Goal: Task Accomplishment & Management: Manage account settings

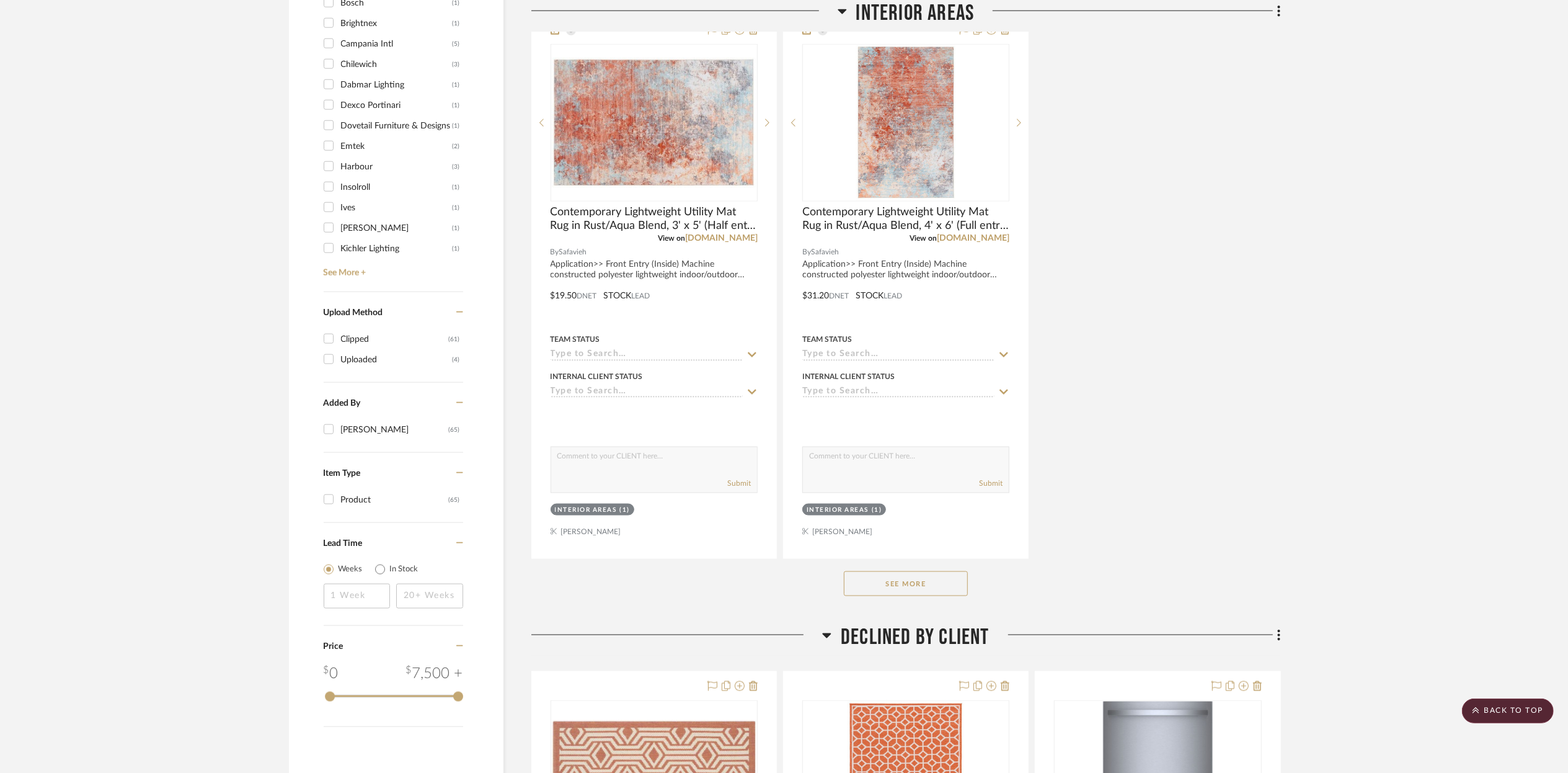
scroll to position [1693, 0]
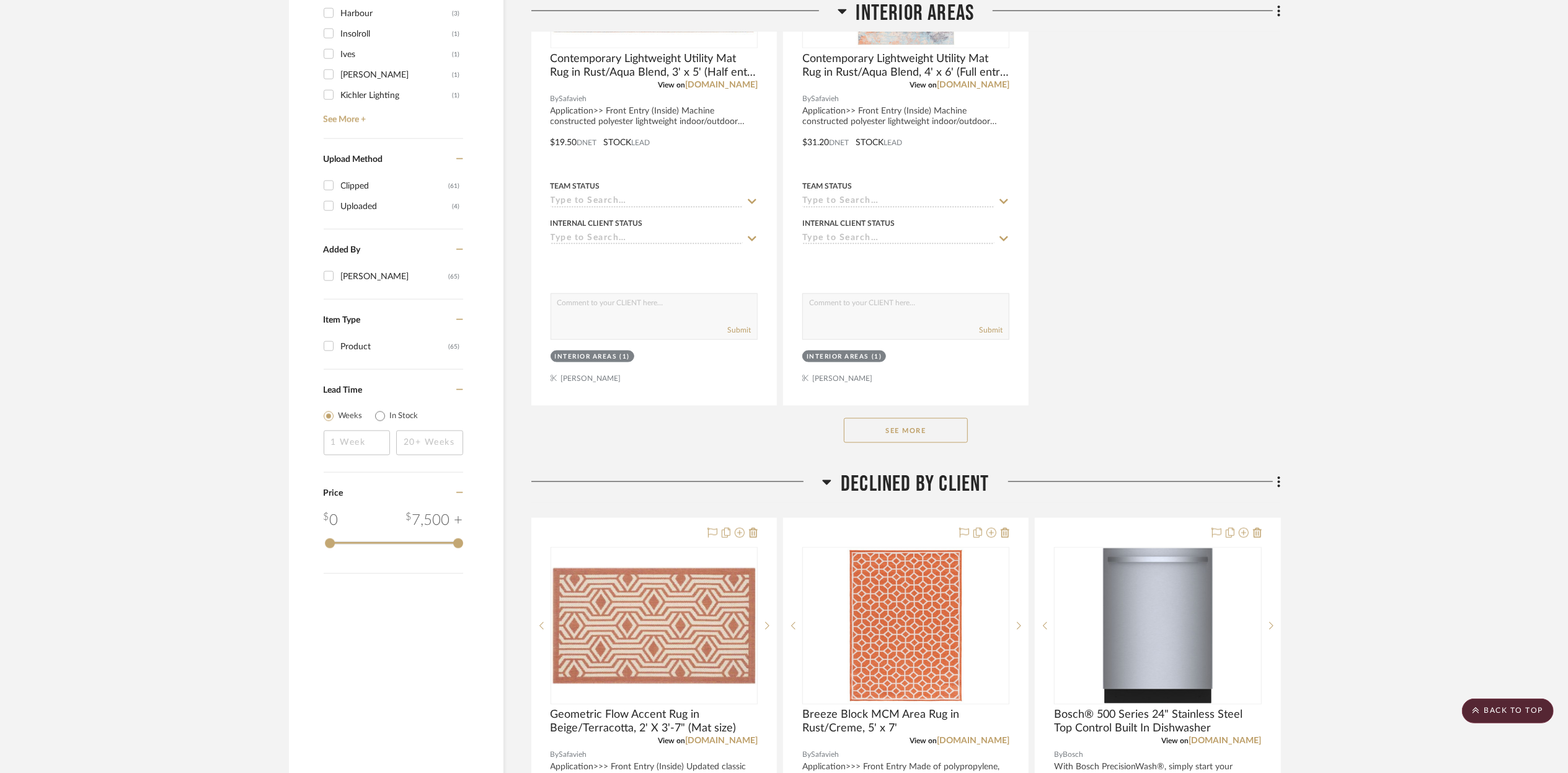
click at [885, 428] on button "See More" at bounding box center [906, 430] width 124 height 25
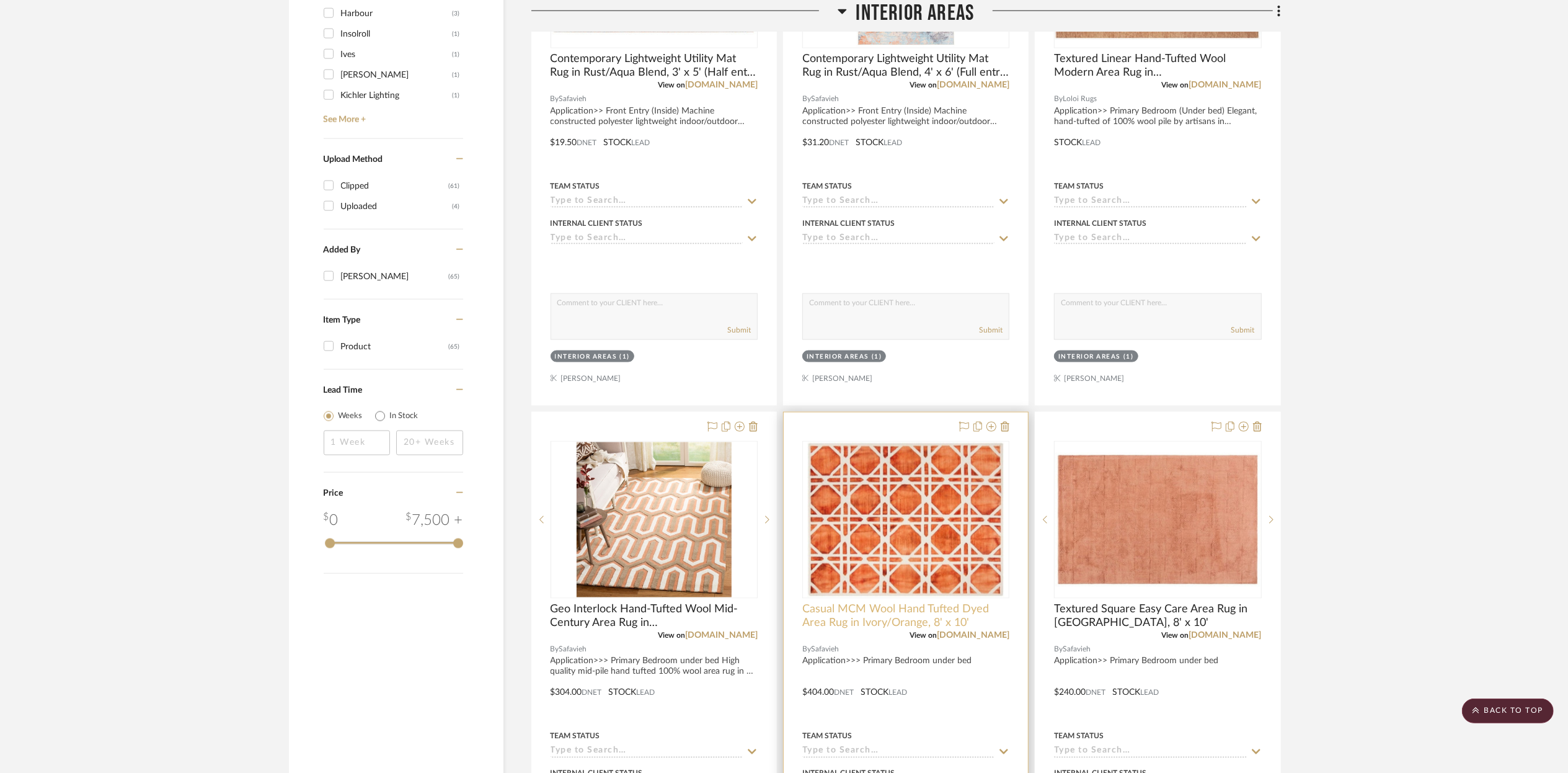
click at [856, 610] on span "Casual MCM Wool Hand Tufted Dyed Area Rug in Ivory/Orange, 8' x 10'" at bounding box center [906, 616] width 207 height 27
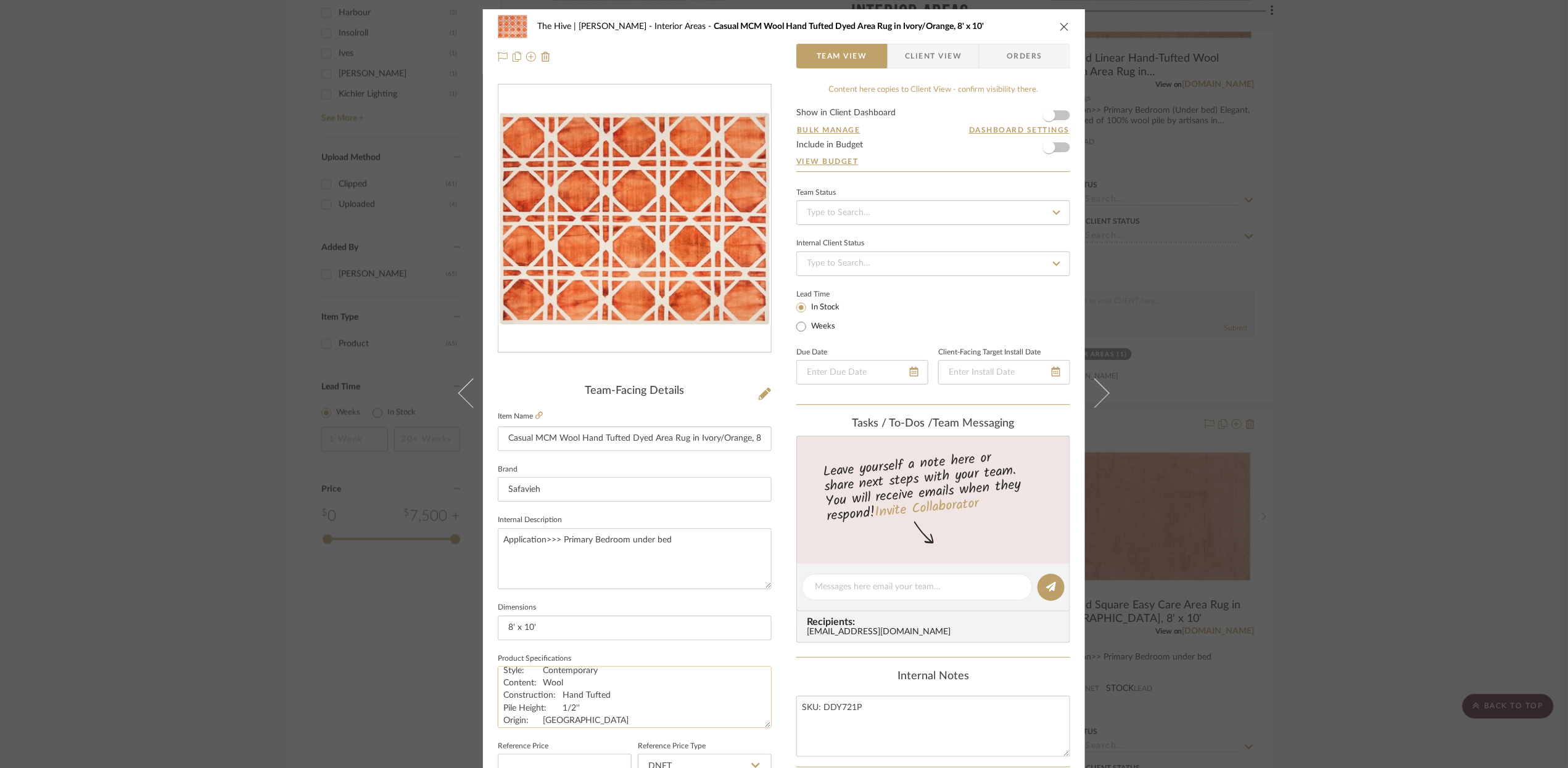
scroll to position [25, 0]
click at [698, 536] on textarea "Application>>> Primary Bedroom under bed" at bounding box center [634, 558] width 274 height 61
click at [681, 563] on textarea "Application>>> Primary Bedroom under bed High quality hand tufted 100% wool are…" at bounding box center [634, 558] width 274 height 61
click at [596, 575] on textarea "Application>>> Primary Bedroom under bed High quality hand tufted 100% wool are…" at bounding box center [634, 558] width 274 height 61
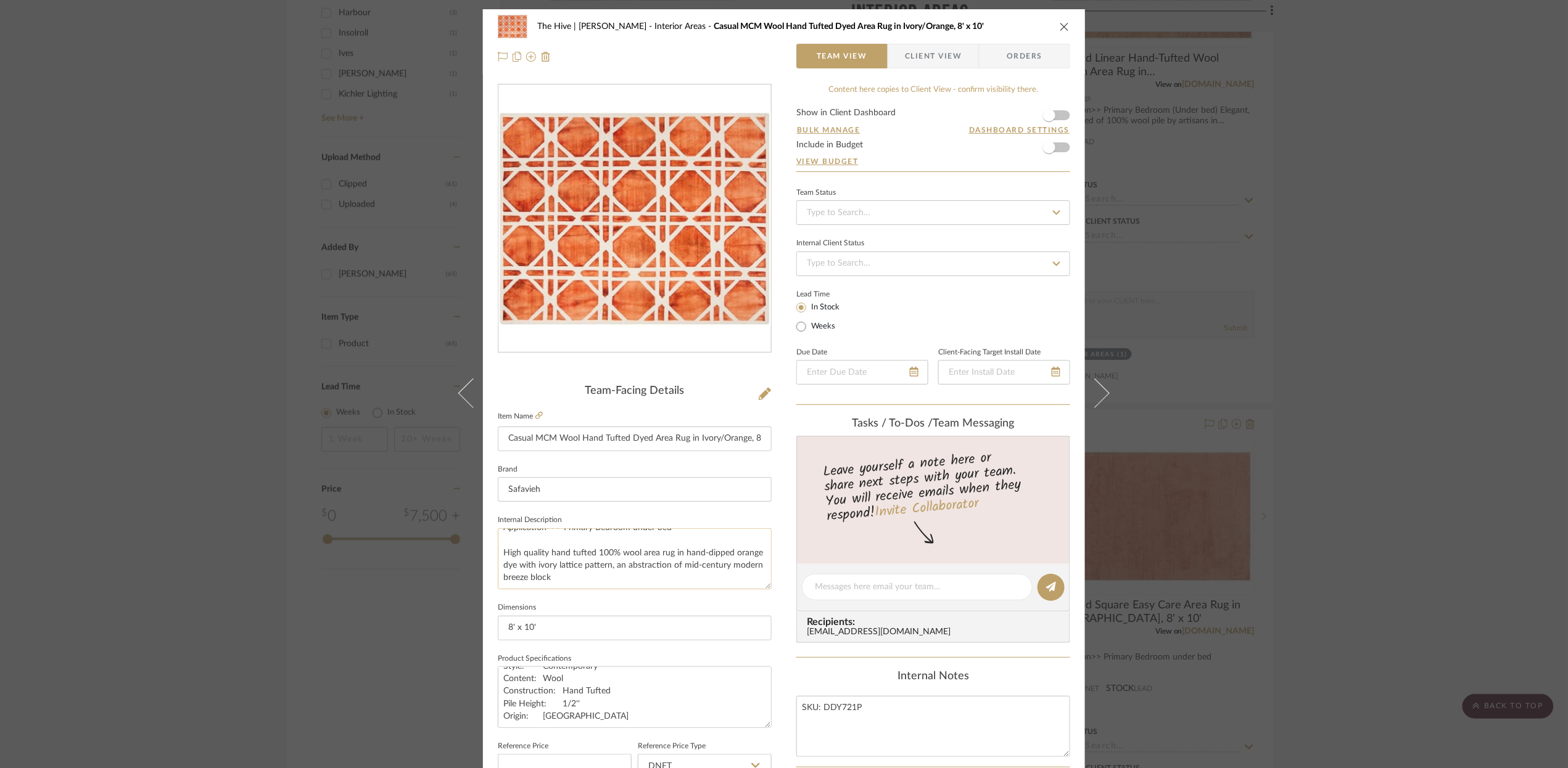
click at [584, 564] on textarea "Application>>> Primary Bedroom under bed High quality hand tufted 100% wool are…" at bounding box center [634, 558] width 274 height 61
click at [657, 576] on textarea "Application>>> Primary Bedroom under bed High quality hand tufted 100% wool are…" at bounding box center [634, 558] width 274 height 61
type textarea "Application>>> Primary Bedroom under bed High quality hand tufted 100% wool are…"
click at [840, 706] on textarea "SKU: DDY721P" at bounding box center [934, 726] width 274 height 61
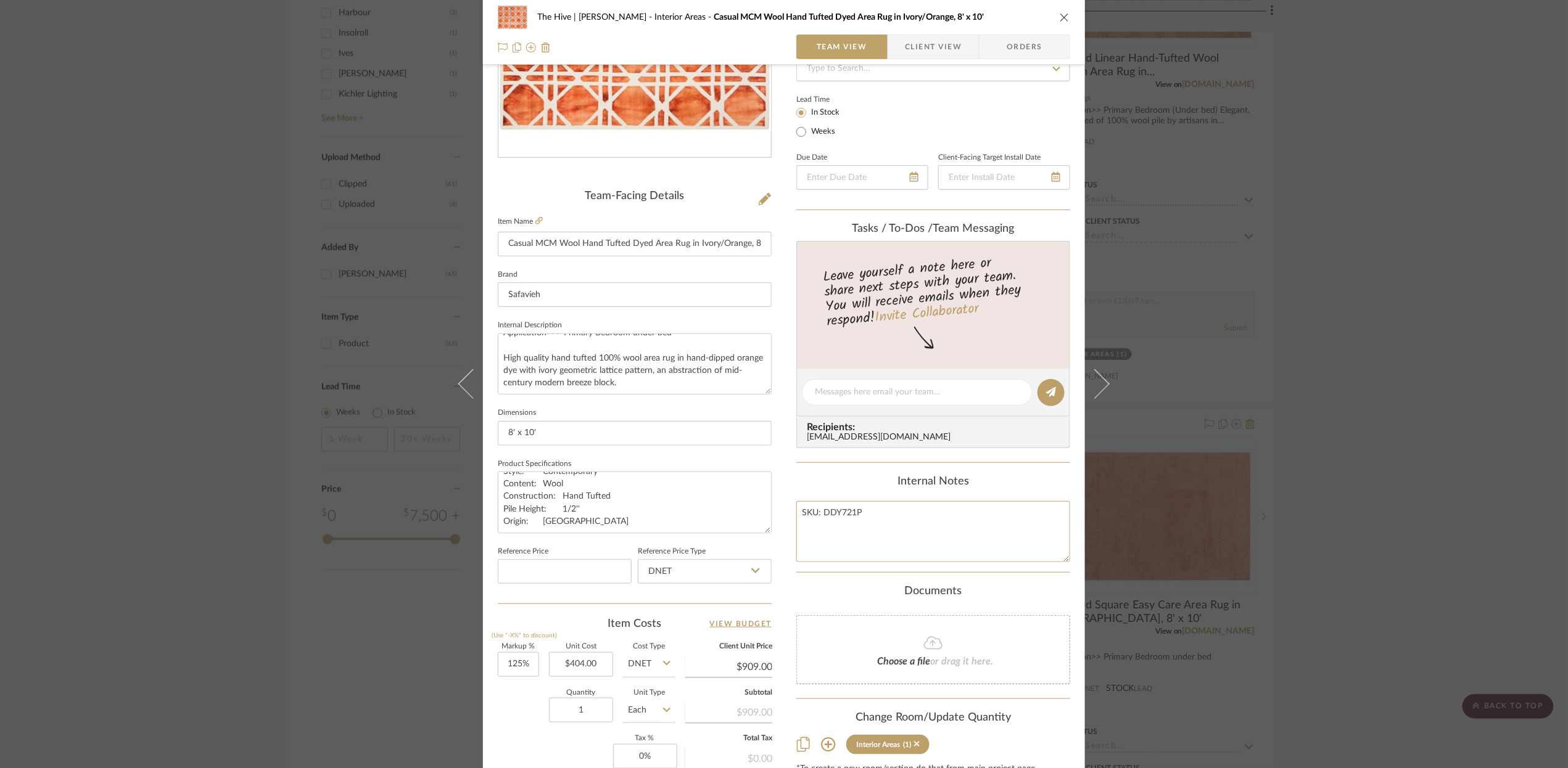
scroll to position [378, 0]
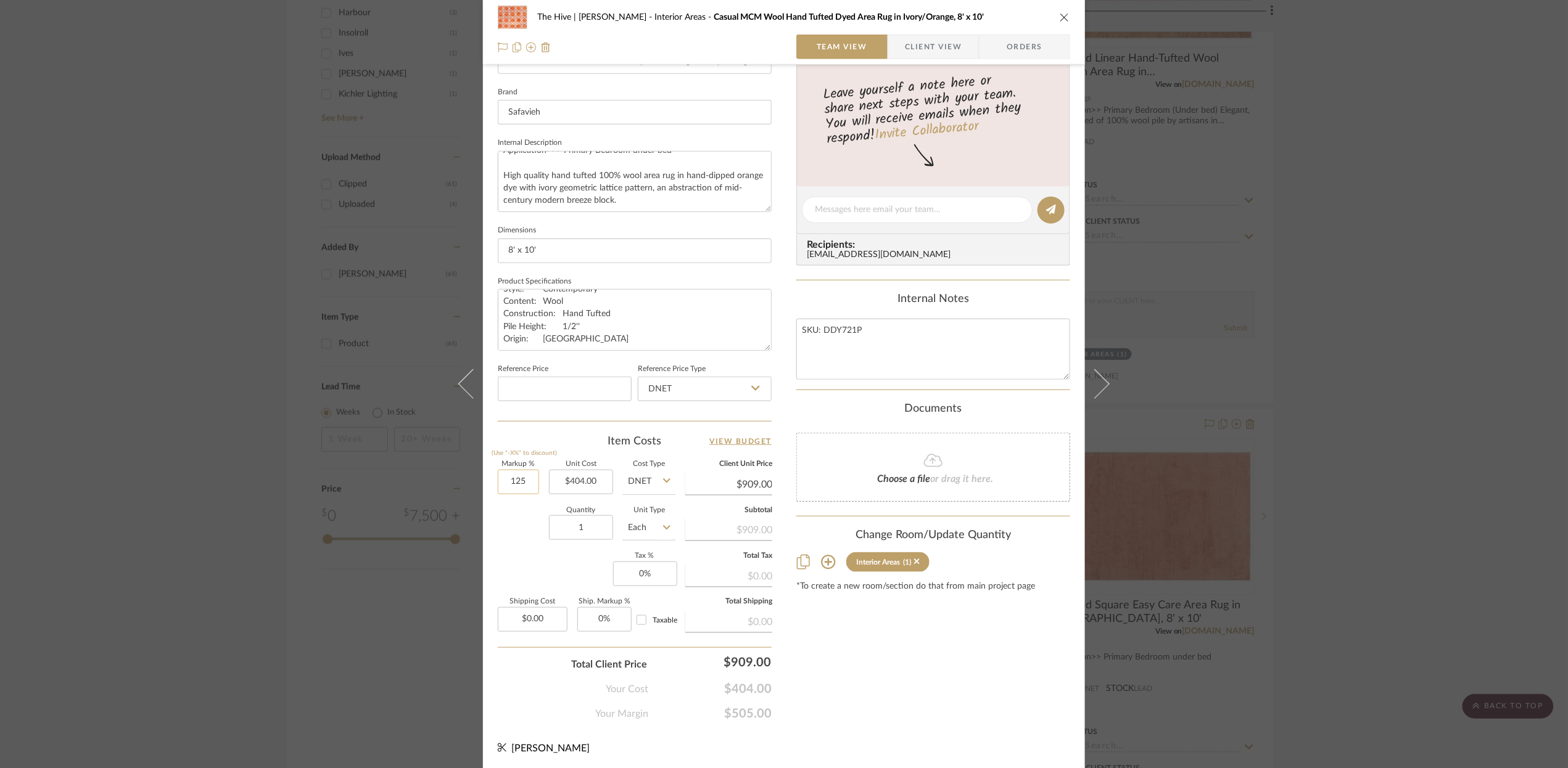
click at [507, 479] on input "125" at bounding box center [518, 482] width 42 height 25
click at [500, 476] on input "125" at bounding box center [518, 482] width 42 height 25
type input "175%"
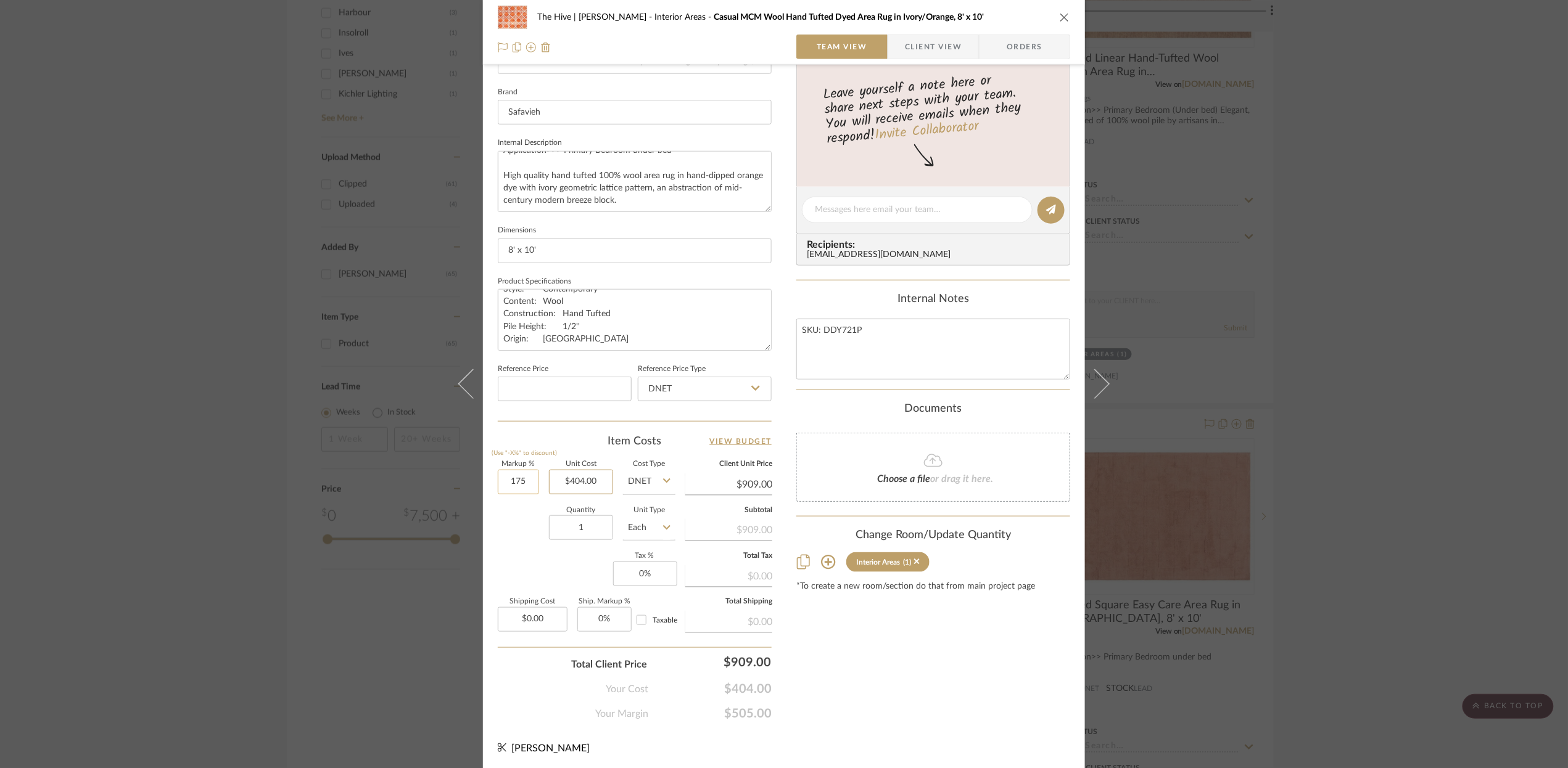
type input "404.00"
type input "$1,111.00"
type input "$404.00"
click at [874, 660] on div "Content here copies to Client View - confirm visibility there. Show in Client D…" at bounding box center [934, 213] width 274 height 1015
click at [637, 195] on textarea "Application>>> Primary Bedroom under bed High quality hand tufted 100% wool are…" at bounding box center [634, 182] width 274 height 61
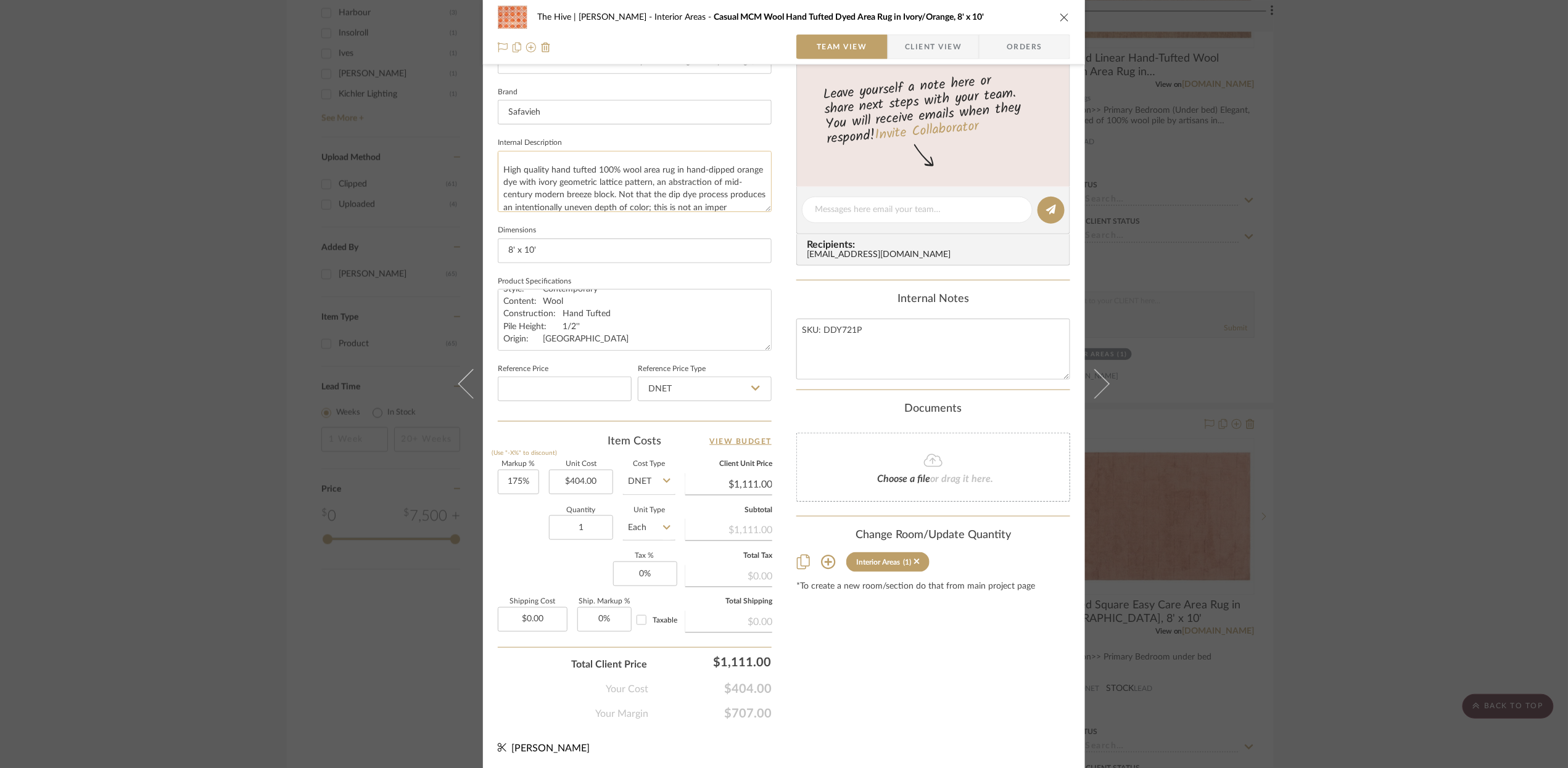
scroll to position [31, 0]
click at [647, 182] on textarea "Application>>> Primary Bedroom under bed High quality hand tufted 100% wool are…" at bounding box center [634, 182] width 274 height 61
click at [563, 201] on textarea "Application>>> Primary Bedroom under bed High quality hand tufted 100% wool are…" at bounding box center [634, 182] width 274 height 61
click at [633, 180] on textarea "Application>>> Primary Bedroom under bed High quality hand tufted 100% wool are…" at bounding box center [634, 182] width 274 height 61
click at [661, 198] on textarea "Application>>> Primary Bedroom under bed High quality hand tufted 100% wool are…" at bounding box center [634, 182] width 274 height 61
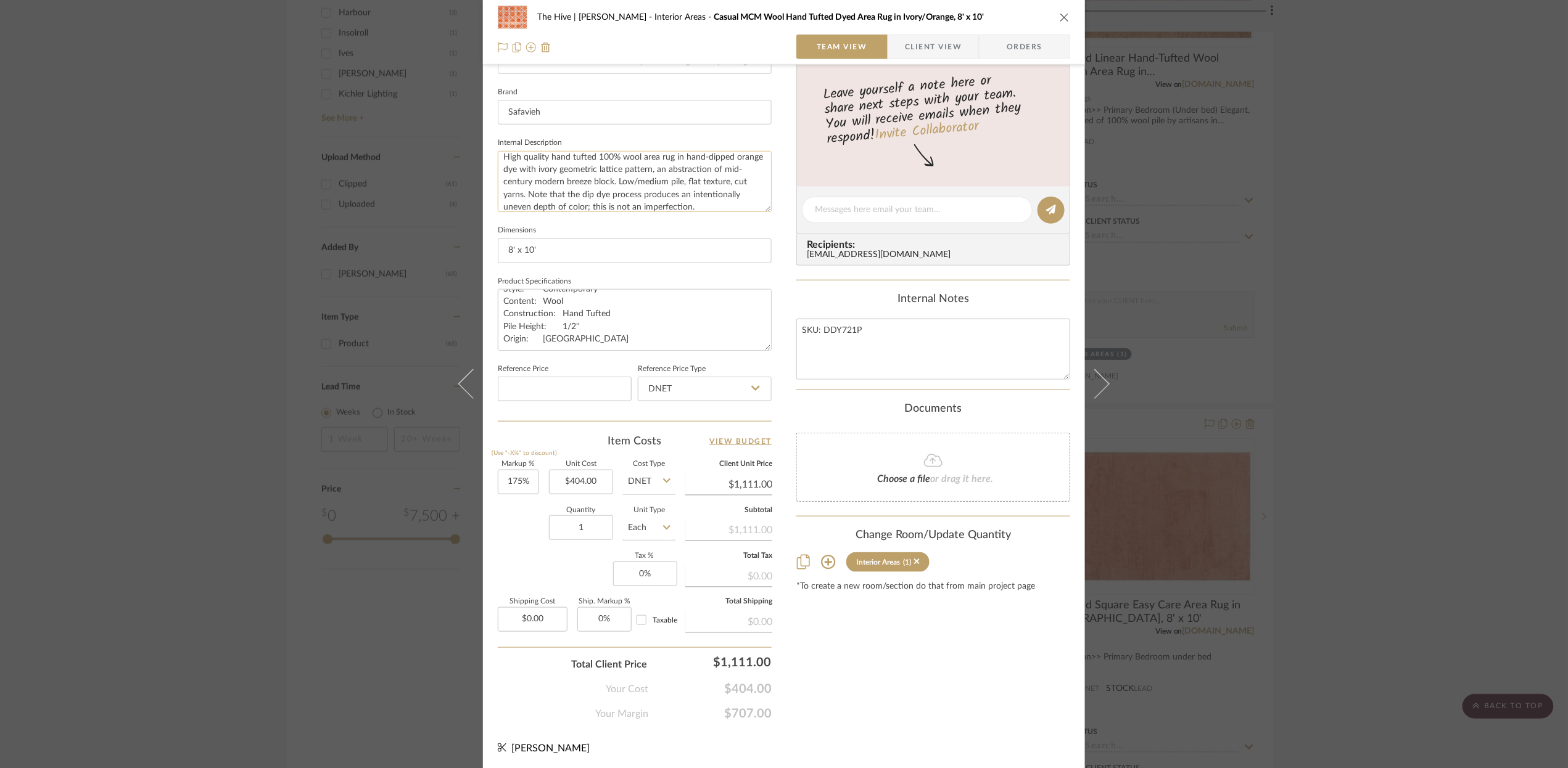
click at [709, 199] on textarea "Application>>> Primary Bedroom under bed High quality hand tufted 100% wool are…" at bounding box center [634, 182] width 274 height 61
type textarea "Application>>> Primary Bedroom under bed High quality hand tufted 100% wool are…"
click at [561, 256] on input "8' x 10'" at bounding box center [634, 250] width 274 height 25
type input "8' x 10', 1/2" Pile"
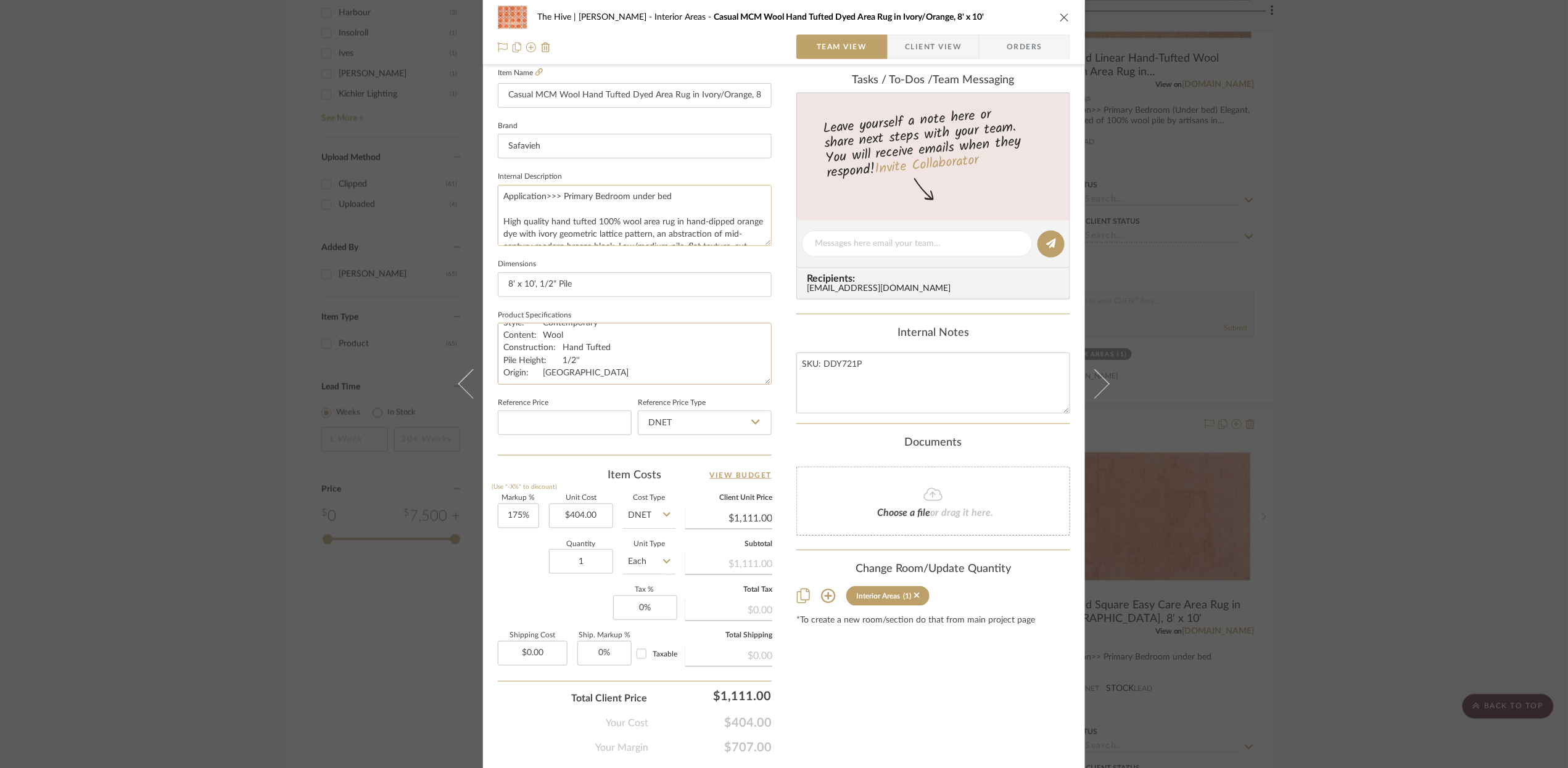
scroll to position [301, 0]
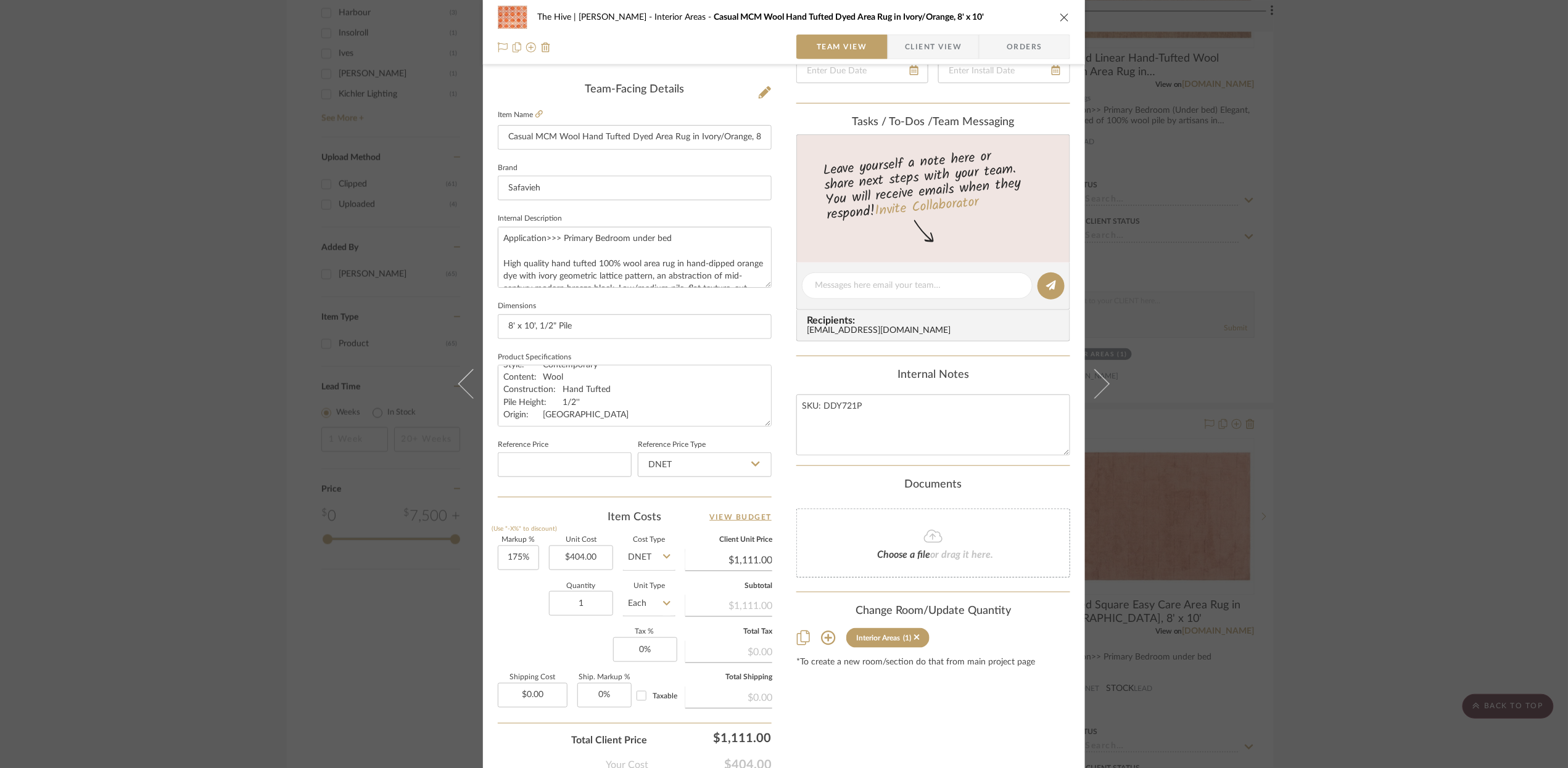
click at [927, 39] on span "Client View" at bounding box center [933, 47] width 57 height 25
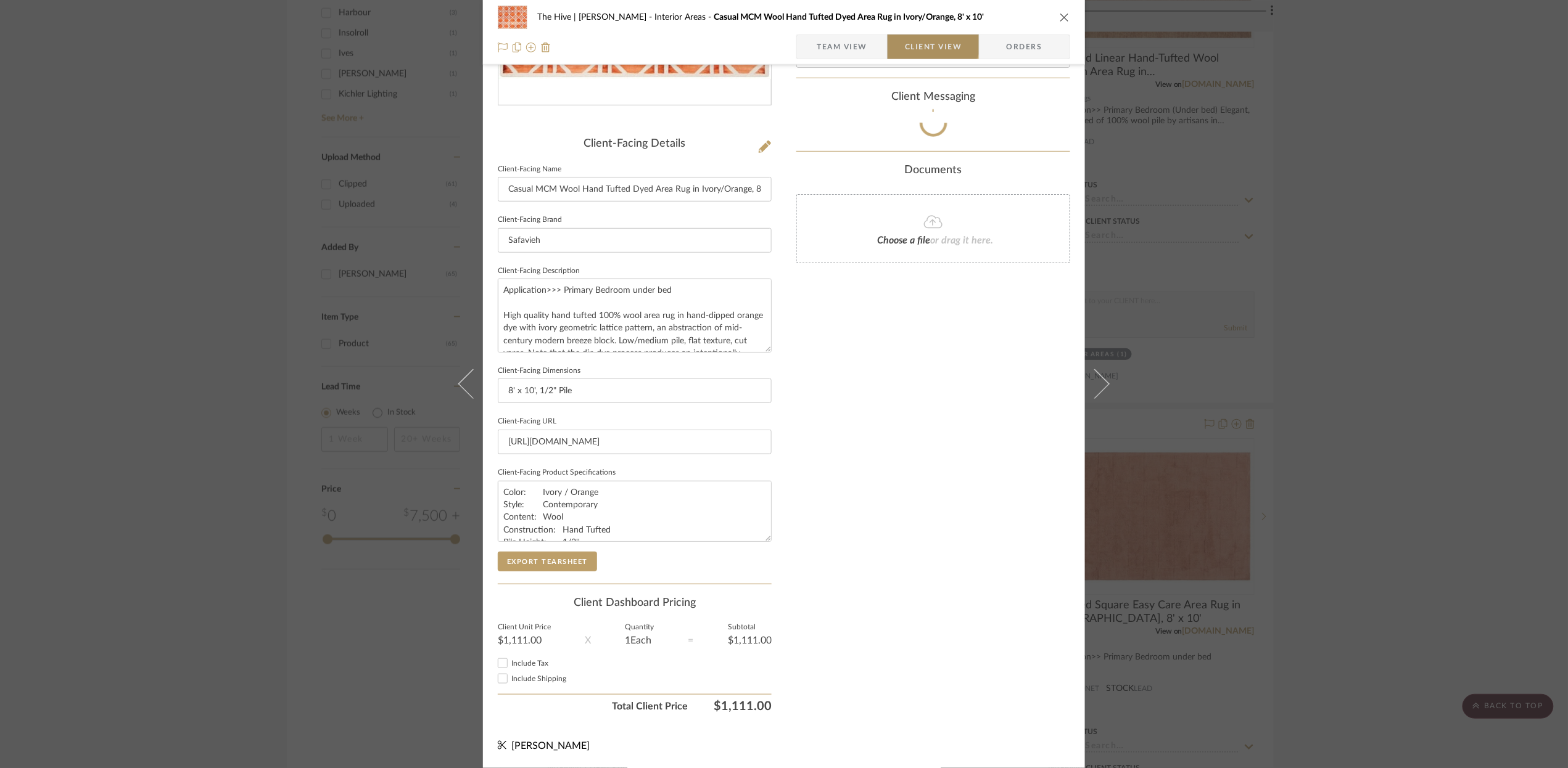
scroll to position [244, 0]
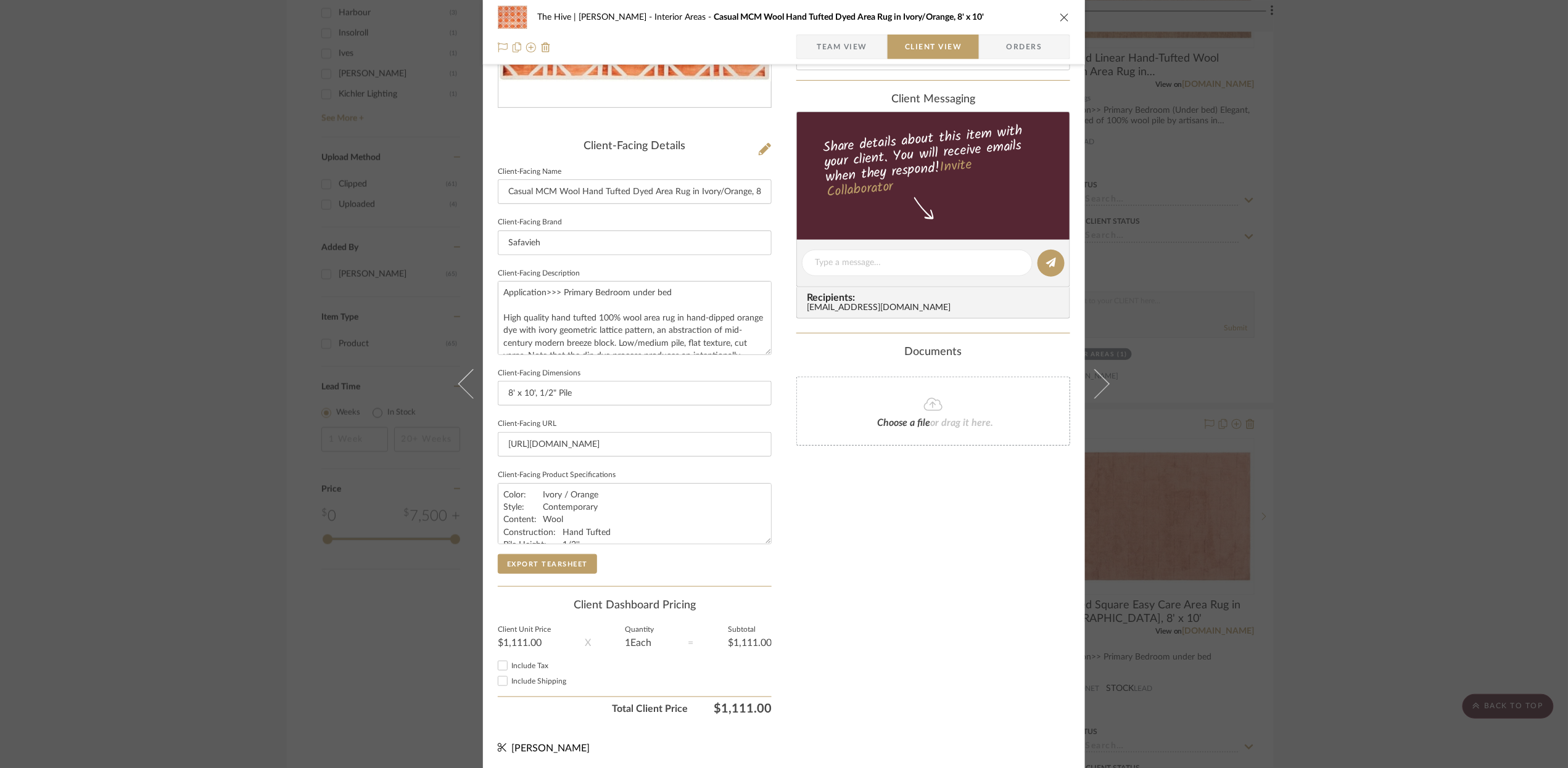
click at [1060, 14] on icon "close" at bounding box center [1065, 17] width 10 height 10
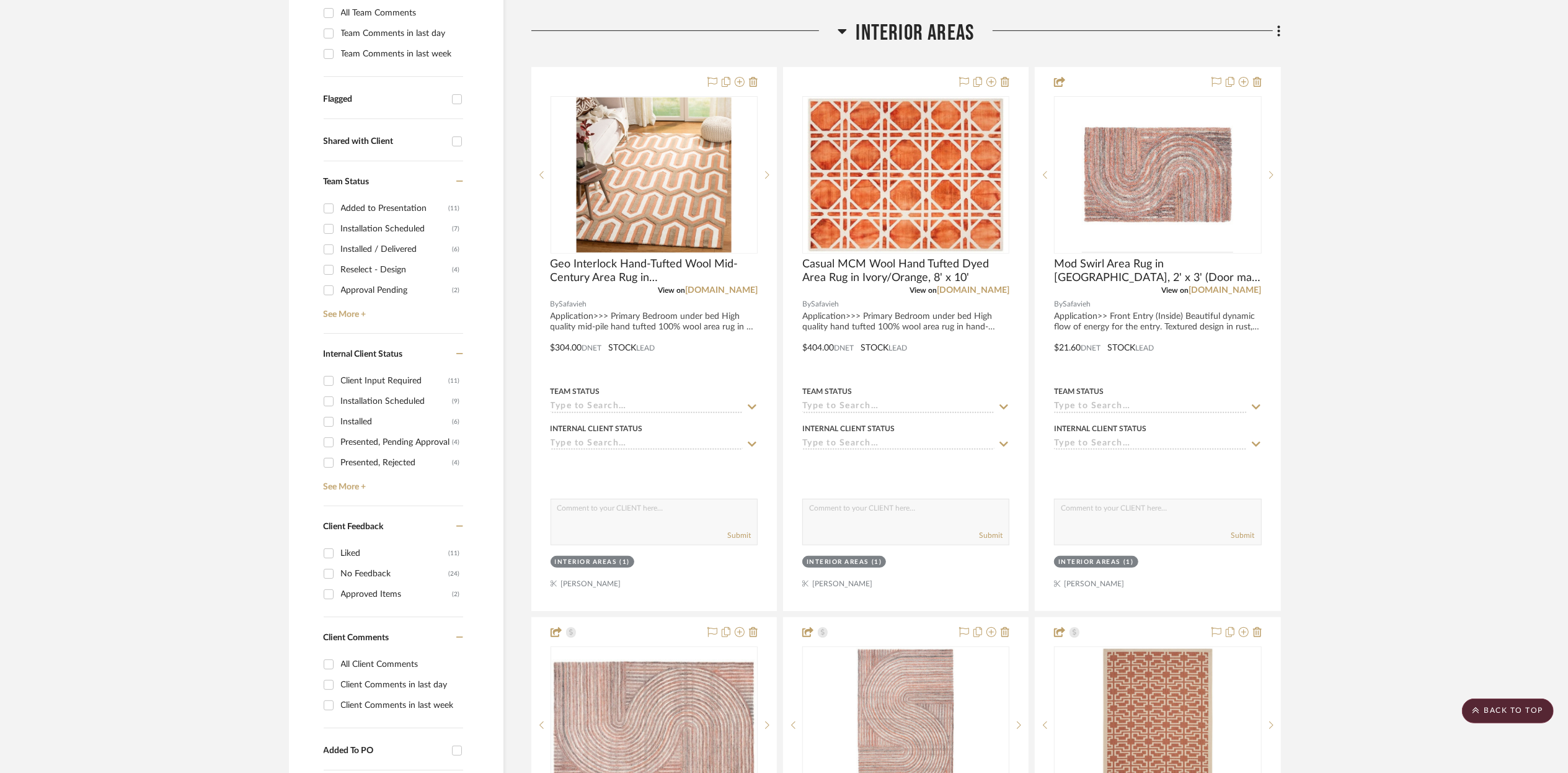
scroll to position [381, 0]
